Goal: Transaction & Acquisition: Book appointment/travel/reservation

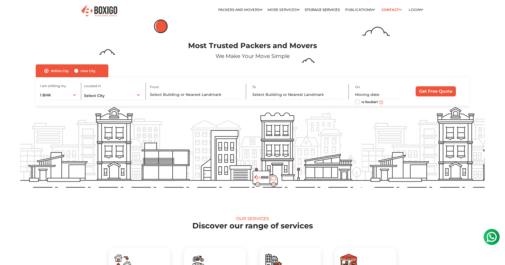
click at [79, 71] on div "Inter City" at bounding box center [84, 71] width 21 height 6
click at [81, 71] on label "Inter City" at bounding box center [88, 71] width 15 height 6
click at [77, 71] on input "Inter City" at bounding box center [76, 70] width 4 height 5
radio input "true"
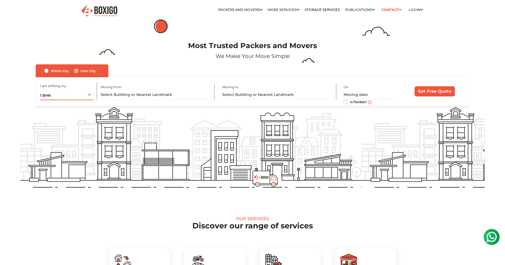
click at [82, 97] on div "1 BHK 1 BHK 2 BHK 3 BHK 3 + BHK FEW ITEMS" at bounding box center [67, 94] width 54 height 11
click at [69, 147] on li "FEW ITEMS" at bounding box center [76, 148] width 73 height 11
click at [143, 92] on input "text" at bounding box center [155, 94] width 108 height 9
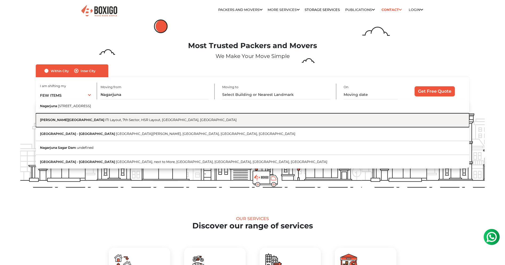
click at [147, 118] on span "ITI Layout, 7th Sector, HSR Layout, [GEOGRAPHIC_DATA], [GEOGRAPHIC_DATA]" at bounding box center [171, 120] width 132 height 4
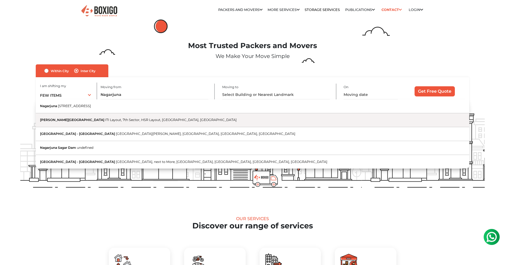
type input "[PERSON_NAME][GEOGRAPHIC_DATA], [GEOGRAPHIC_DATA], [GEOGRAPHIC_DATA], [GEOGRAPH…"
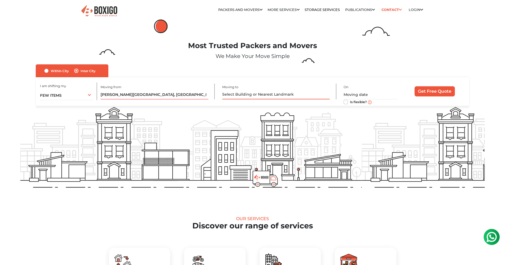
click at [278, 96] on input "text" at bounding box center [276, 94] width 108 height 9
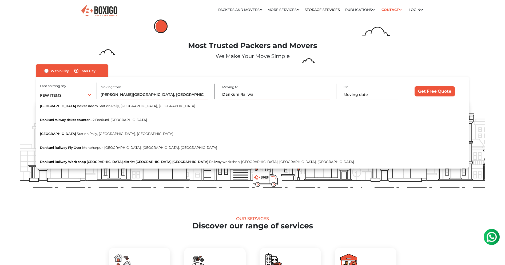
click at [252, 95] on input "Dankuni Railwa" at bounding box center [276, 94] width 108 height 9
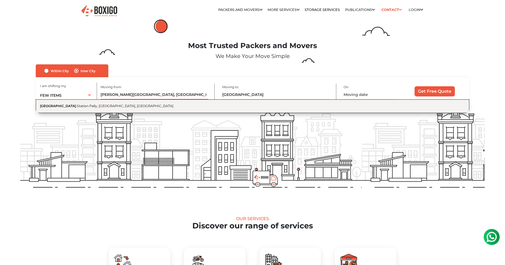
click at [130, 106] on button "[GEOGRAPHIC_DATA] [GEOGRAPHIC_DATA], [GEOGRAPHIC_DATA], [GEOGRAPHIC_DATA]" at bounding box center [253, 106] width 434 height 14
type input "[GEOGRAPHIC_DATA], [GEOGRAPHIC_DATA], [GEOGRAPHIC_DATA], [GEOGRAPHIC_DATA]"
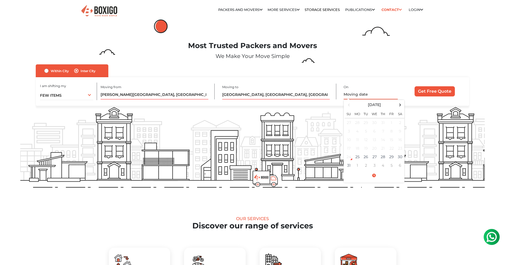
click at [351, 97] on input "text" at bounding box center [371, 94] width 54 height 9
click at [373, 157] on td "27" at bounding box center [374, 156] width 9 height 9
click at [369, 158] on td "26" at bounding box center [366, 156] width 9 height 9
click at [418, 80] on div "I am shifting my 1 BHK 2 BHK 3 BHK 3 + BHK FEW ITEMS FEW ITEMS 1 BHK 2 BHK 3 BH…" at bounding box center [253, 91] width 434 height 29
click at [382, 98] on input "[DATE] 12:00 AM" at bounding box center [371, 94] width 54 height 9
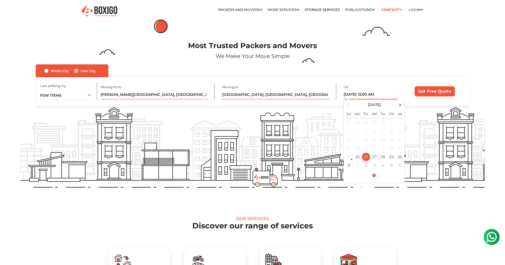
click at [376, 94] on input "[DATE] 12:00 AM" at bounding box center [371, 94] width 54 height 9
click at [371, 96] on input "[DATE] 12:00 AM" at bounding box center [371, 94] width 54 height 9
click at [377, 174] on span at bounding box center [374, 175] width 59 height 9
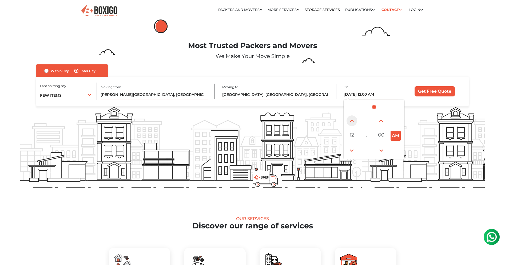
drag, startPoint x: 353, startPoint y: 137, endPoint x: 348, endPoint y: 121, distance: 17.4
click at [348, 121] on table "12 : 00 AM" at bounding box center [374, 135] width 59 height 45
click at [351, 151] on span at bounding box center [352, 150] width 11 height 11
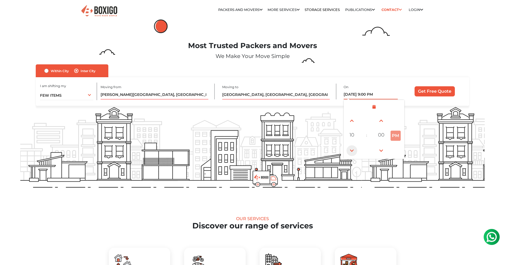
click at [351, 151] on span at bounding box center [352, 150] width 11 height 11
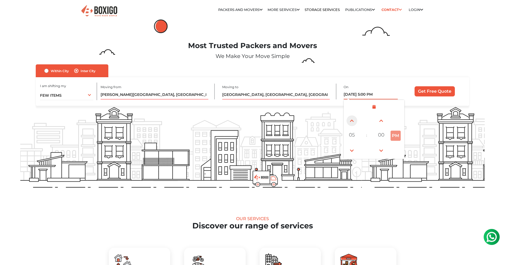
click at [352, 123] on span at bounding box center [352, 120] width 11 height 11
click at [397, 137] on button "PM" at bounding box center [396, 135] width 10 height 10
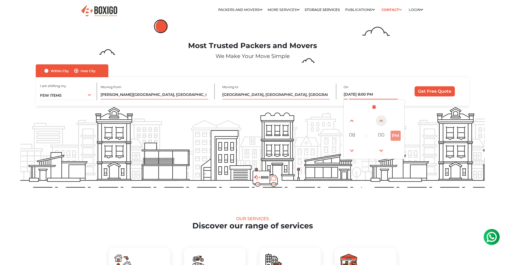
click at [384, 120] on span at bounding box center [381, 120] width 11 height 11
click at [383, 149] on span at bounding box center [381, 150] width 11 height 11
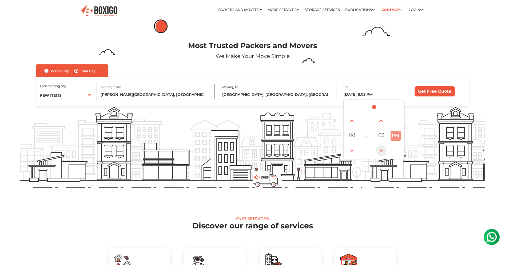
click at [383, 149] on span at bounding box center [381, 150] width 11 height 11
click at [379, 151] on span at bounding box center [381, 150] width 11 height 11
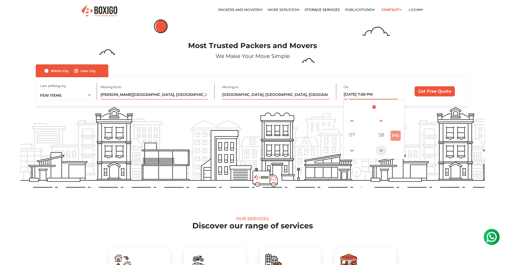
click at [379, 151] on span at bounding box center [381, 150] width 11 height 11
click at [381, 119] on span at bounding box center [381, 120] width 11 height 11
click at [395, 134] on button "PM" at bounding box center [396, 135] width 10 height 10
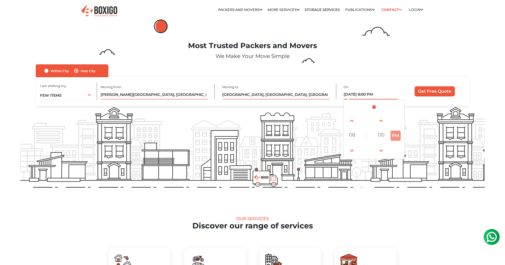
drag, startPoint x: 395, startPoint y: 135, endPoint x: 394, endPoint y: 139, distance: 4.3
click at [394, 139] on button "PM" at bounding box center [396, 135] width 10 height 10
drag, startPoint x: 394, startPoint y: 134, endPoint x: 395, endPoint y: 126, distance: 8.0
click at [395, 126] on table "08 : 00 PM" at bounding box center [374, 135] width 59 height 45
click at [352, 153] on span at bounding box center [352, 150] width 11 height 11
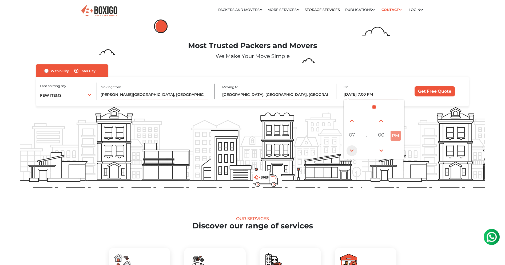
click at [352, 153] on span at bounding box center [352, 150] width 11 height 11
click at [352, 152] on span at bounding box center [352, 150] width 11 height 11
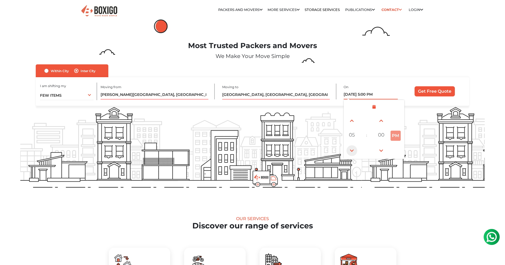
click at [352, 152] on span at bounding box center [352, 150] width 11 height 11
click at [354, 122] on span at bounding box center [352, 120] width 11 height 11
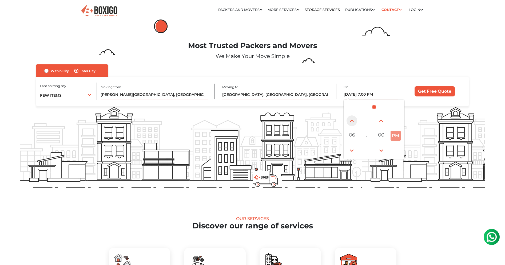
click at [354, 122] on span at bounding box center [352, 120] width 11 height 11
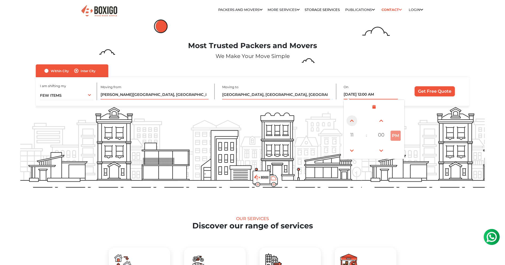
click at [354, 122] on span at bounding box center [352, 120] width 11 height 11
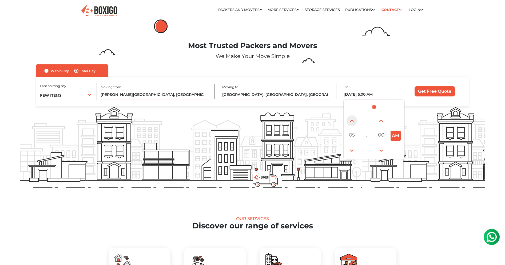
click at [354, 122] on span at bounding box center [352, 120] width 11 height 11
type input "[DATE] 8:00 AM"
click at [434, 94] on input "Get Free Quote" at bounding box center [435, 91] width 40 height 10
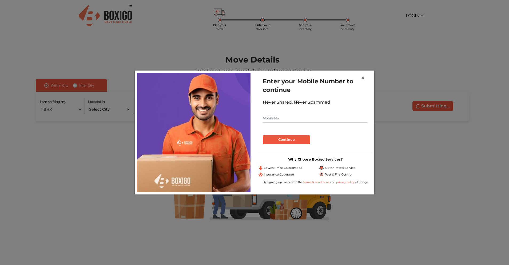
click at [300, 121] on input "text" at bounding box center [315, 118] width 105 height 9
type input "7980120665"
click at [302, 138] on button "Continue" at bounding box center [286, 139] width 47 height 9
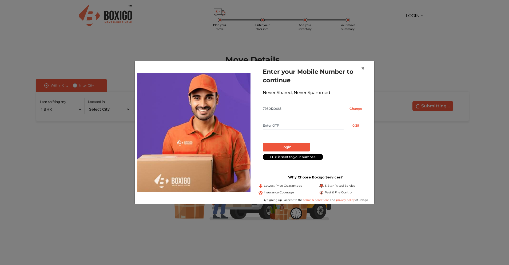
click at [300, 126] on input "text" at bounding box center [303, 125] width 81 height 9
click at [279, 118] on form "Enter your Mobile Number to continue Never Shared, Never Spammed 7980120665 Cha…" at bounding box center [315, 113] width 105 height 93
click at [279, 122] on input "text" at bounding box center [303, 125] width 81 height 9
type input "8309"
click at [282, 144] on button "Login" at bounding box center [286, 146] width 47 height 9
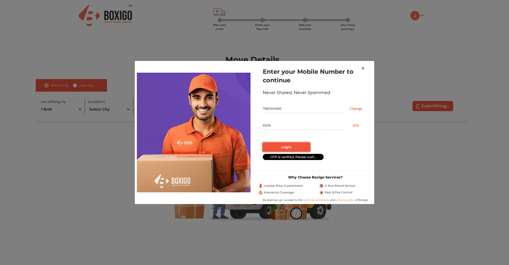
radio input "false"
radio input "true"
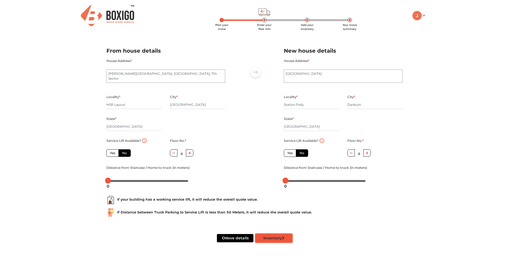
click at [281, 236] on button "Inventory" at bounding box center [274, 238] width 37 height 8
radio input "true"
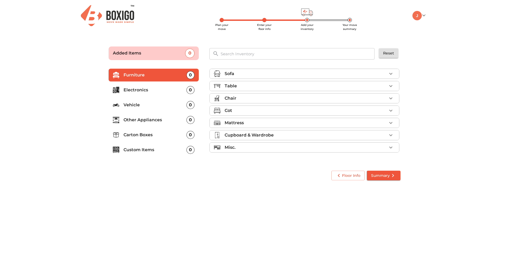
click at [258, 122] on div "Mattress" at bounding box center [306, 123] width 162 height 6
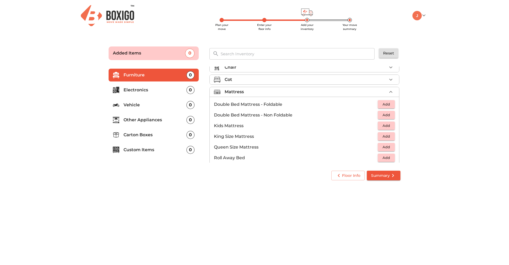
scroll to position [38, 0]
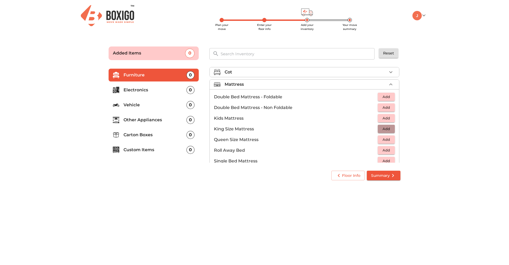
click at [384, 127] on span "Add" at bounding box center [387, 129] width 12 height 6
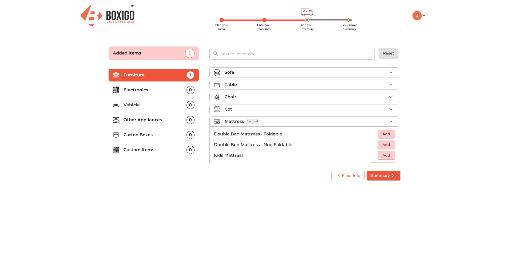
scroll to position [0, 0]
click at [256, 109] on div "Cot" at bounding box center [306, 110] width 162 height 6
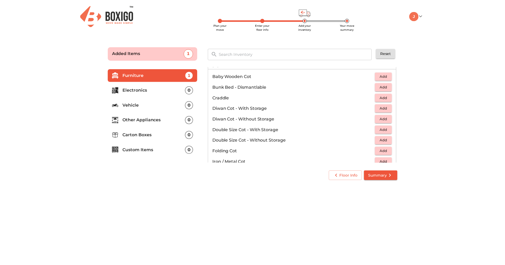
scroll to position [46, 0]
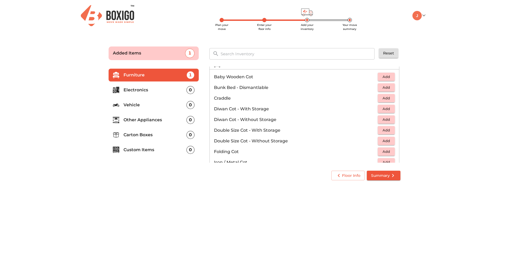
click at [381, 88] on span "Add" at bounding box center [387, 87] width 12 height 6
click at [394, 177] on icon "submit" at bounding box center [393, 175] width 6 height 6
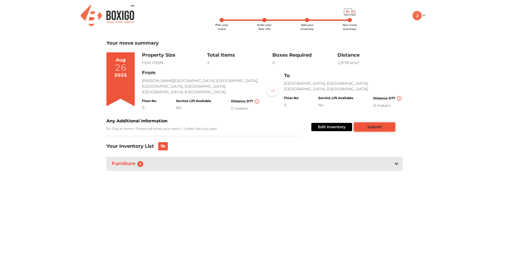
click at [372, 127] on button "Submit" at bounding box center [374, 127] width 41 height 8
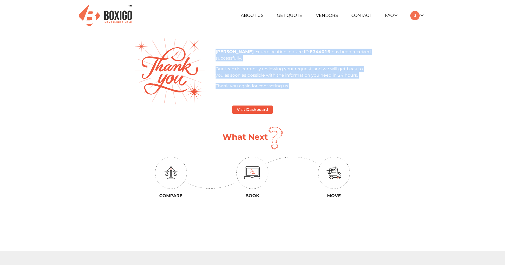
drag, startPoint x: 309, startPoint y: 88, endPoint x: 216, endPoint y: 54, distance: 99.3
click at [216, 54] on div "Jaideep , Your relocation inquire ID E344016 has been received successfully. Ou…" at bounding box center [293, 69] width 155 height 41
click at [216, 54] on b "Jaideep" at bounding box center [235, 51] width 38 height 5
drag, startPoint x: 232, startPoint y: 68, endPoint x: 295, endPoint y: 90, distance: 67.4
click at [295, 90] on div "Jaideep , Your relocation inquire ID E344016 has been received successfully. Ou…" at bounding box center [293, 71] width 163 height 45
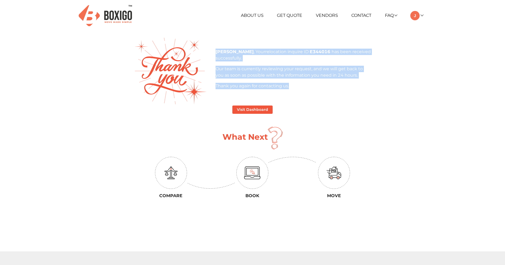
click at [298, 90] on div "Jaideep , Your relocation inquire ID E344016 has been received successfully. Ou…" at bounding box center [293, 71] width 163 height 45
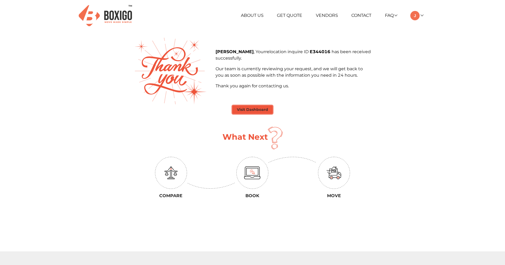
click at [258, 111] on button "Visit Dashboard" at bounding box center [252, 109] width 40 height 8
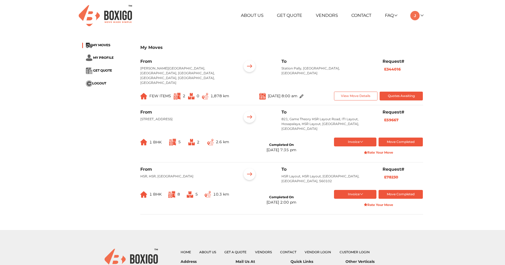
click at [98, 76] on ul "MY MOVES MY PROFILE GET QUOTE LOGOUT" at bounding box center [107, 65] width 50 height 44
click at [99, 71] on span "GET QUOTE" at bounding box center [102, 71] width 19 height 4
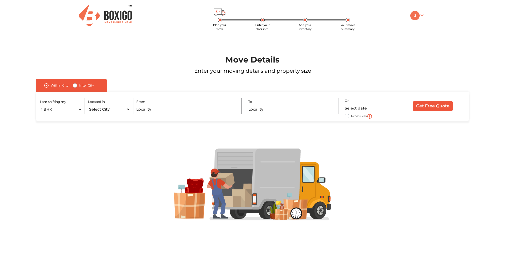
click at [419, 15] on img at bounding box center [414, 15] width 9 height 9
click at [420, 30] on link "My Profile" at bounding box center [431, 33] width 43 height 10
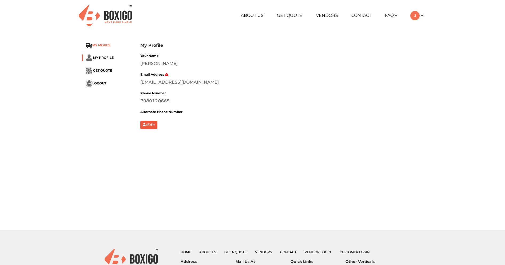
click at [105, 45] on span "MY MOVES" at bounding box center [101, 45] width 18 height 4
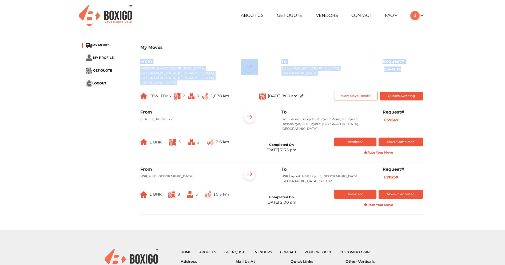
drag, startPoint x: 406, startPoint y: 67, endPoint x: 366, endPoint y: 49, distance: 44.1
click at [366, 49] on div "My Moves From Nagarjuna Green Ridge Apartment, ITI Layout, 7th Sector, HSR Layo…" at bounding box center [281, 131] width 291 height 176
click at [365, 49] on h3 "My Moves" at bounding box center [281, 47] width 283 height 5
drag, startPoint x: 365, startPoint y: 55, endPoint x: 365, endPoint y: 63, distance: 7.5
click at [365, 63] on div "My Moves From Nagarjuna Green Ridge Apartment, ITI Layout, 7th Sector, HSR Layo…" at bounding box center [281, 131] width 291 height 176
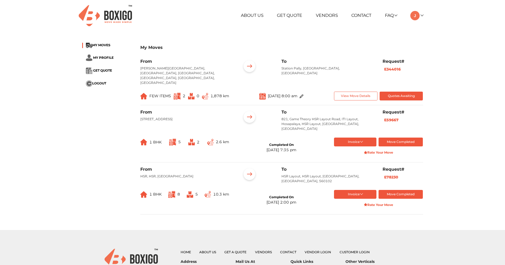
click at [364, 67] on p "Station Pally, Dankuni, West Bengal" at bounding box center [328, 71] width 93 height 10
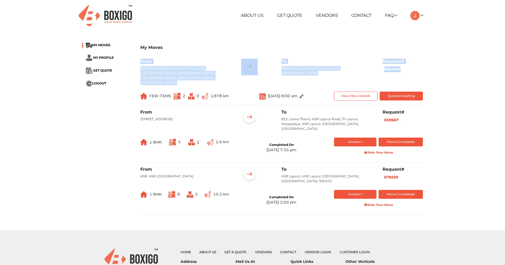
drag, startPoint x: 192, startPoint y: 92, endPoint x: 140, endPoint y: 55, distance: 64.2
click at [140, 55] on div "My Moves From Nagarjuna Green Ridge Apartment, ITI Layout, 7th Sector, HSR Layo…" at bounding box center [281, 131] width 291 height 176
click at [142, 54] on div "My Moves" at bounding box center [281, 51] width 283 height 16
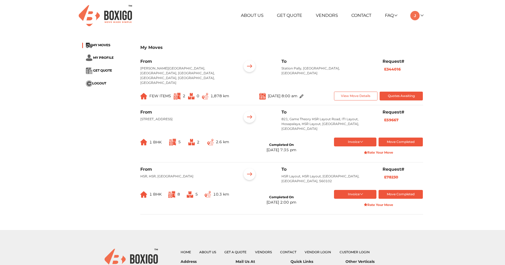
drag, startPoint x: 146, startPoint y: 73, endPoint x: 147, endPoint y: 95, distance: 22.2
click at [147, 95] on div "From Nagarjuna Green Ridge Apartment, ITI Layout, 7th Sector, HSR Layout, Benga…" at bounding box center [281, 82] width 283 height 46
drag, startPoint x: 108, startPoint y: 102, endPoint x: 137, endPoint y: 59, distance: 52.4
click at [137, 59] on div "My Moves MY MOVES MY PROFILE GET QUOTE LOGOUT My Moves From Nagarjuna Green Rid…" at bounding box center [252, 131] width 349 height 186
click at [137, 59] on div "From Nagarjuna Green Ridge Apartment, ITI Layout, 7th Sector, HSR Layout, Benga…" at bounding box center [186, 74] width 101 height 31
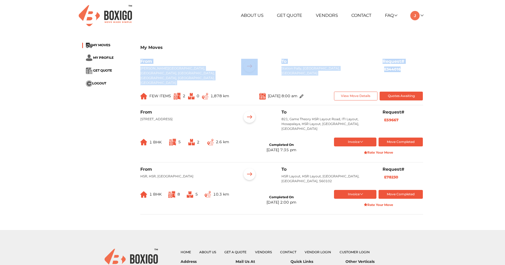
drag, startPoint x: 156, startPoint y: 88, endPoint x: 160, endPoint y: 94, distance: 7.4
click at [160, 94] on div "From Nagarjuna Green Ridge Apartment, ITI Layout, 7th Sector, HSR Layout, Benga…" at bounding box center [281, 82] width 283 height 46
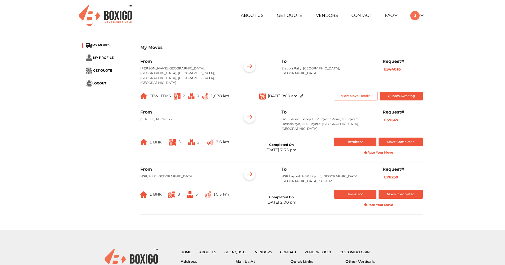
click at [160, 95] on div "From Nagarjuna Green Ridge Apartment, ITI Layout, 7th Sector, HSR Layout, Benga…" at bounding box center [281, 82] width 283 height 46
